Goal: Task Accomplishment & Management: Manage account settings

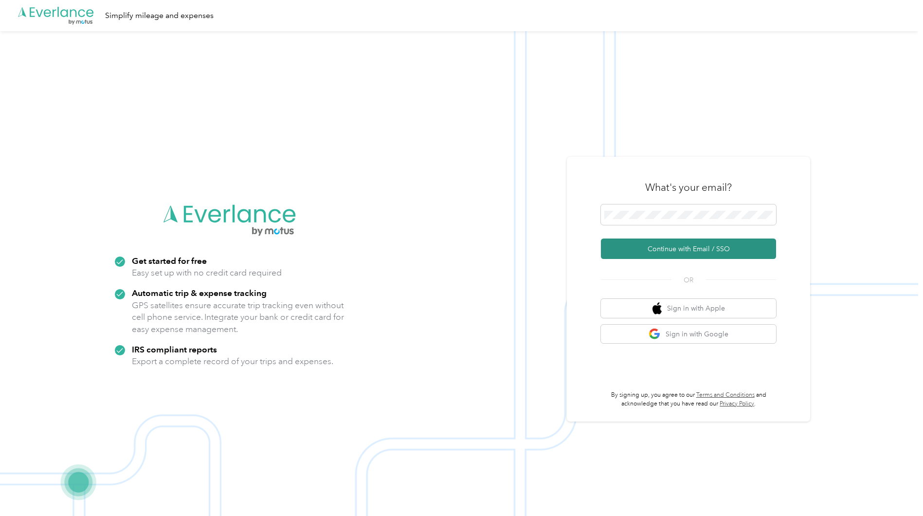
click at [696, 244] on button "Continue with Email / SSO" at bounding box center [688, 249] width 175 height 20
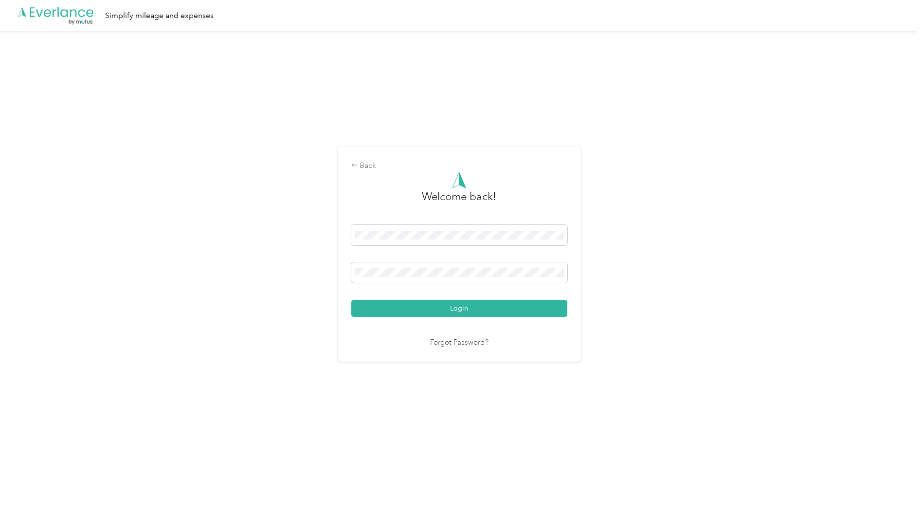
click at [351, 300] on button "Login" at bounding box center [459, 308] width 216 height 17
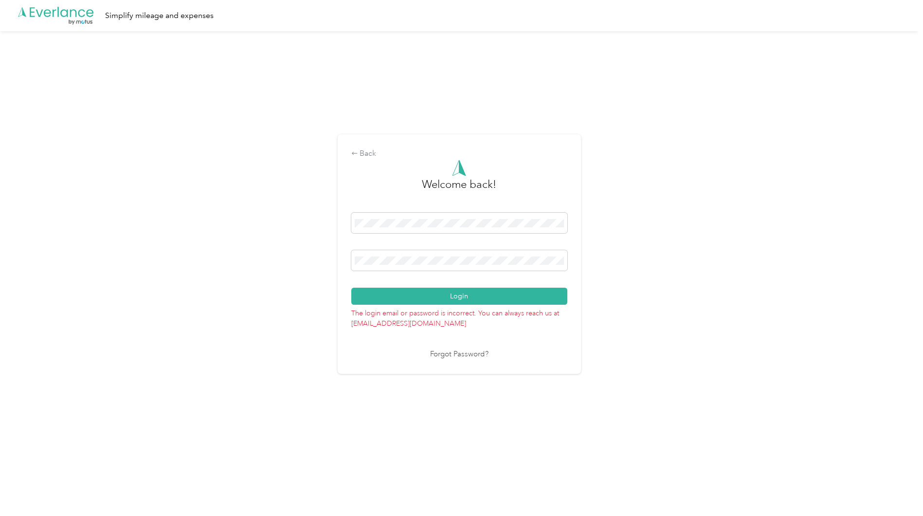
click at [351, 288] on button "Login" at bounding box center [459, 296] width 216 height 17
